Goal: Check status: Check status

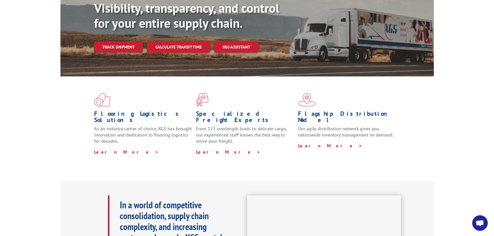
scroll to position [26, 0]
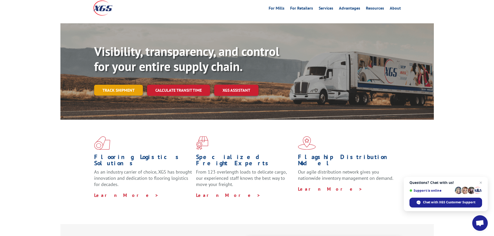
click at [113, 85] on link "Track shipment" at bounding box center [118, 90] width 49 height 11
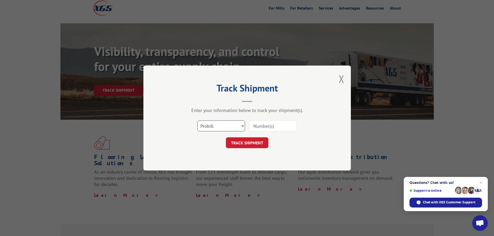
click at [232, 127] on select "Select category... Probill BOL PO" at bounding box center [221, 126] width 48 height 11
select select "po"
click at [197, 121] on select "Select category... Probill BOL PO" at bounding box center [221, 126] width 48 height 11
click at [264, 126] on input at bounding box center [273, 126] width 48 height 11
paste input "295521468"
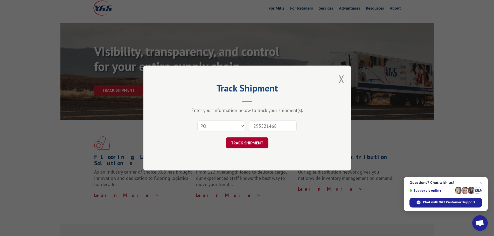
type input "295521468"
click at [254, 141] on button "TRACK SHIPMENT" at bounding box center [247, 142] width 43 height 11
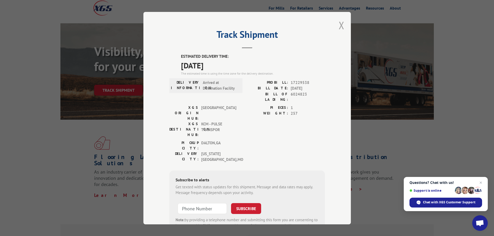
click at [340, 23] on button "Close modal" at bounding box center [342, 25] width 6 height 14
